Goal: Transaction & Acquisition: Purchase product/service

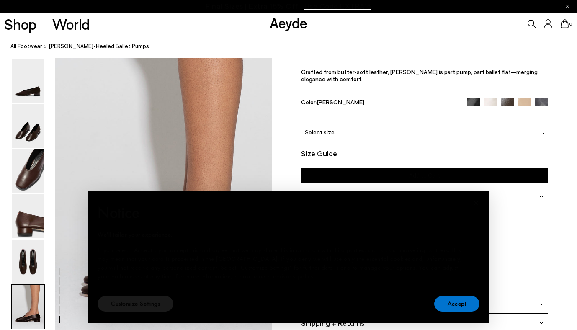
scroll to position [1494, 0]
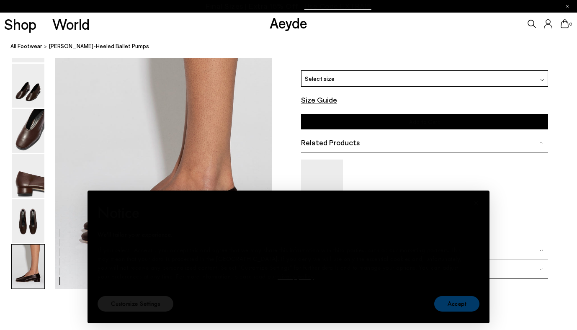
click at [453, 302] on font "Accept" at bounding box center [457, 304] width 18 height 8
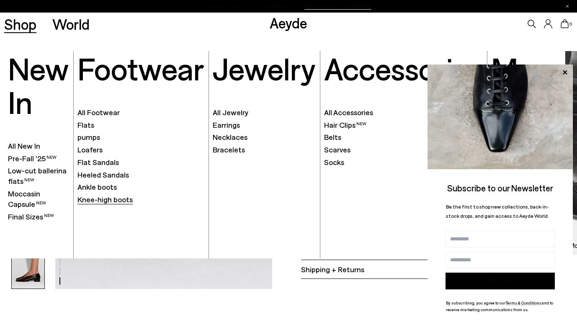
click at [107, 200] on font "Knee-high boots" at bounding box center [105, 199] width 55 height 9
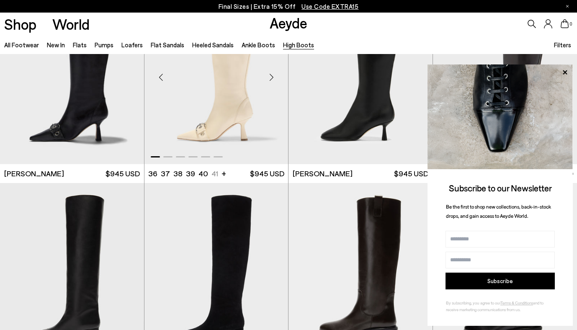
scroll to position [71, 0]
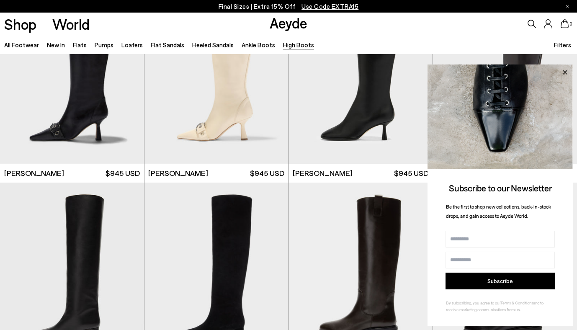
click at [565, 72] on icon at bounding box center [565, 72] width 4 height 4
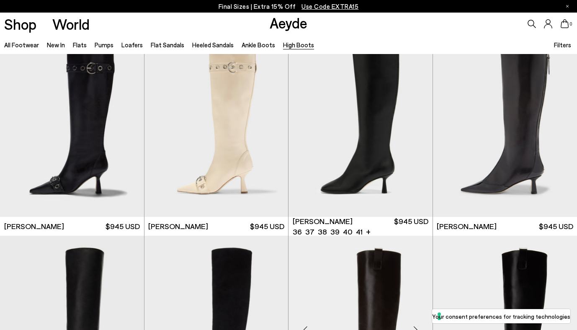
scroll to position [0, 0]
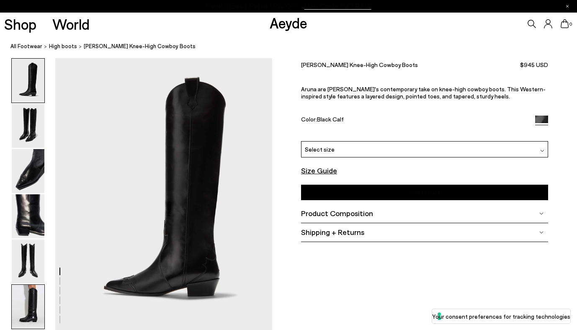
click at [28, 299] on img at bounding box center [28, 307] width 33 height 44
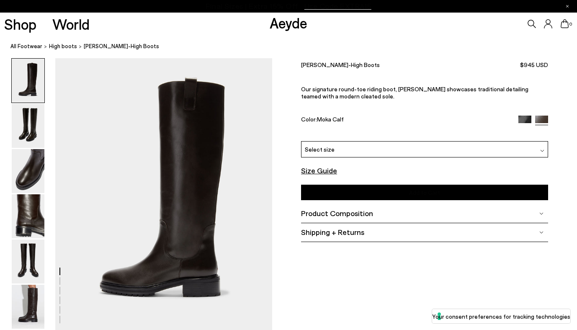
click at [522, 116] on img at bounding box center [525, 122] width 13 height 13
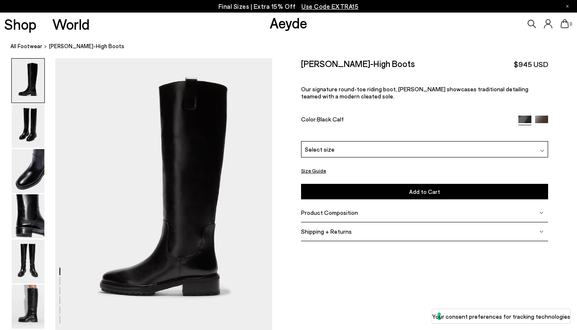
click at [537, 116] on img at bounding box center [541, 122] width 13 height 13
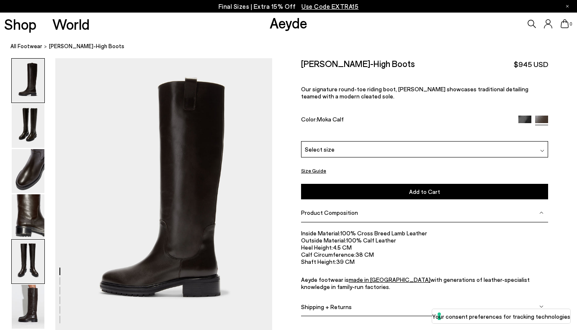
click at [38, 275] on img at bounding box center [28, 262] width 33 height 44
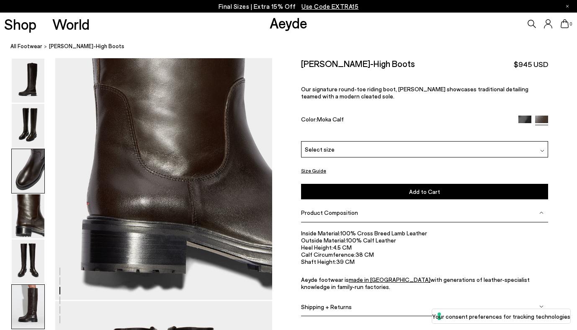
click at [33, 302] on img at bounding box center [28, 307] width 33 height 44
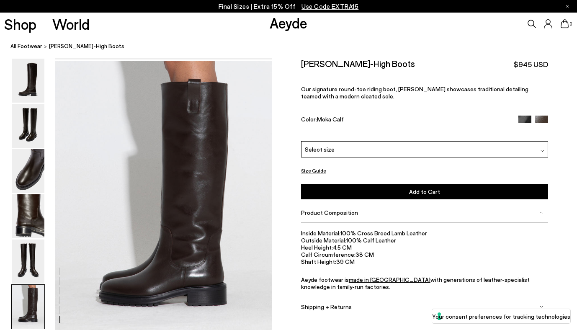
scroll to position [1414, 0]
